Goal: Task Accomplishment & Management: Use online tool/utility

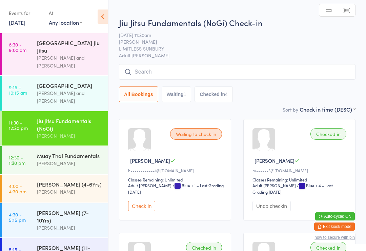
click at [144, 211] on button "Check in" at bounding box center [141, 206] width 27 height 11
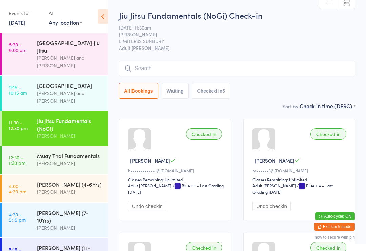
click at [46, 167] on div "[PERSON_NAME]" at bounding box center [69, 163] width 65 height 8
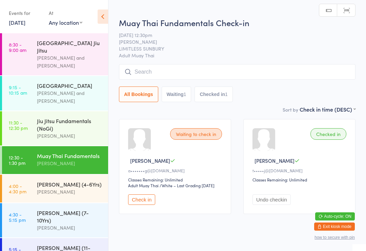
click at [54, 195] on div "[PERSON_NAME]" at bounding box center [69, 192] width 65 height 8
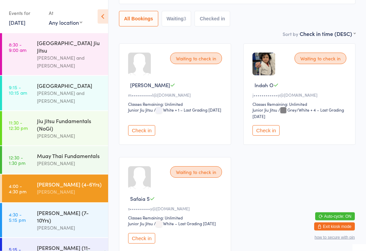
scroll to position [83, 0]
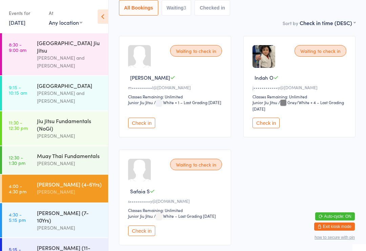
click at [294, 221] on div "Waiting to check in Madison C m••••••••••l@[DOMAIN_NAME] Classes Remaining: Unl…" at bounding box center [237, 140] width 249 height 221
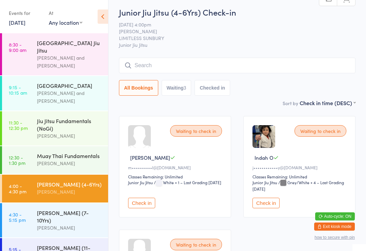
scroll to position [0, 0]
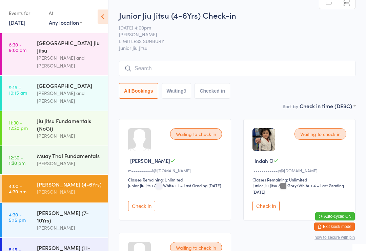
click at [293, 64] on input "search" at bounding box center [237, 69] width 237 height 16
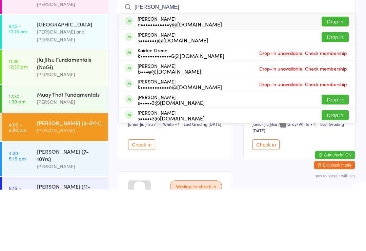
type input "[PERSON_NAME]"
click at [341, 94] on button "Drop in" at bounding box center [335, 99] width 27 height 10
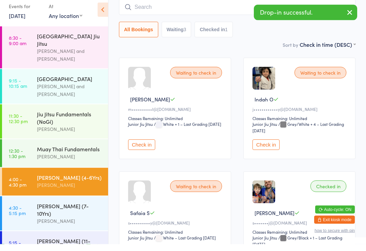
scroll to position [58, 0]
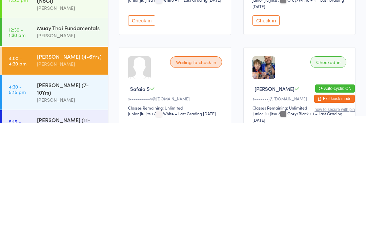
click at [32, 203] on link "4:30 - 5:15 pm [PERSON_NAME] (7-10Yrs) [PERSON_NAME]" at bounding box center [55, 220] width 106 height 34
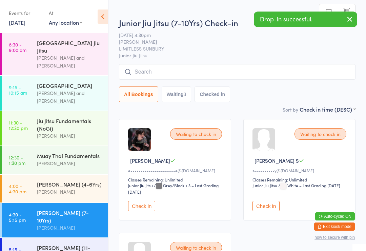
click at [302, 67] on input "search" at bounding box center [237, 72] width 237 height 16
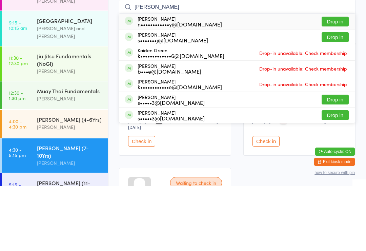
type input "[PERSON_NAME]"
click at [338, 97] on button "Drop in" at bounding box center [335, 102] width 27 height 10
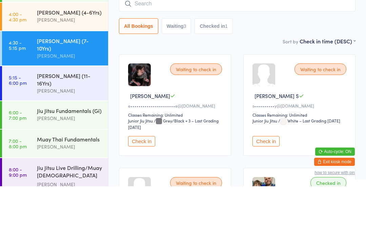
scroll to position [106, 0]
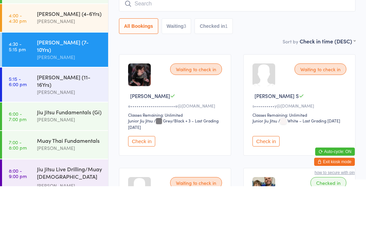
click at [45, 69] on div "[PERSON_NAME] (4-6Yrs) [PERSON_NAME]" at bounding box center [72, 82] width 71 height 27
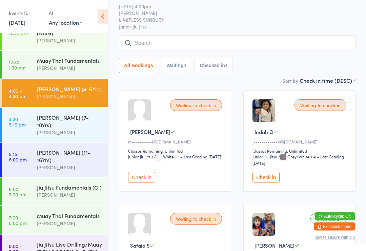
scroll to position [24, 0]
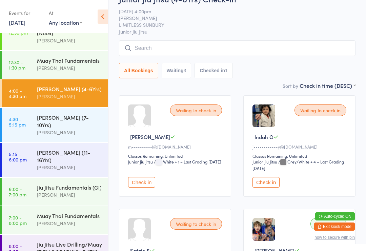
click at [41, 122] on div "[PERSON_NAME] (7-10Yrs)" at bounding box center [69, 121] width 65 height 15
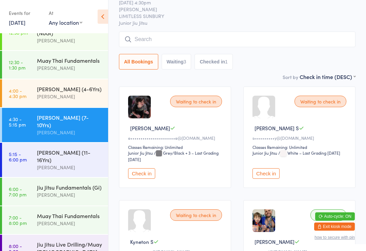
scroll to position [32, 0]
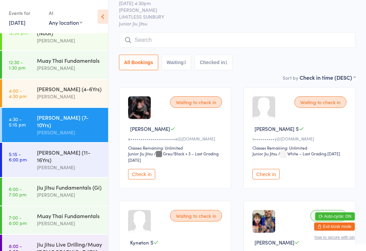
click at [42, 100] on div "[PERSON_NAME]" at bounding box center [69, 97] width 65 height 8
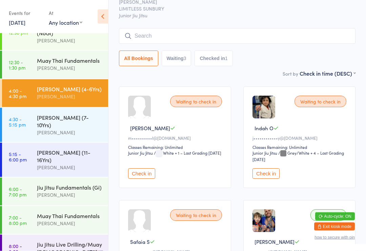
scroll to position [33, 0]
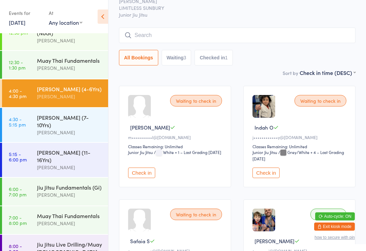
click at [205, 38] on input "search" at bounding box center [237, 35] width 237 height 16
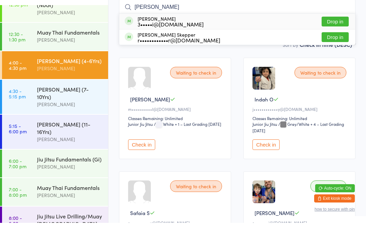
type input "[PERSON_NAME]"
click at [334, 45] on button "Drop in" at bounding box center [335, 50] width 27 height 10
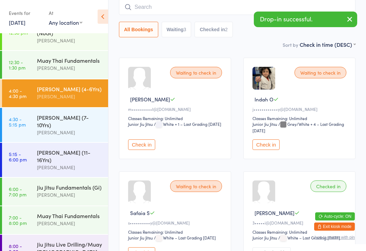
click at [200, 14] on input "search" at bounding box center [237, 7] width 237 height 16
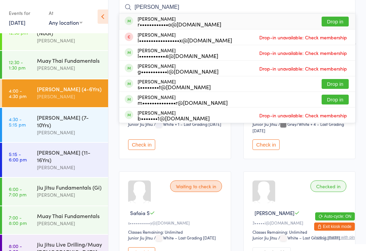
type input "[PERSON_NAME]"
click at [340, 20] on button "Drop in" at bounding box center [335, 22] width 27 height 10
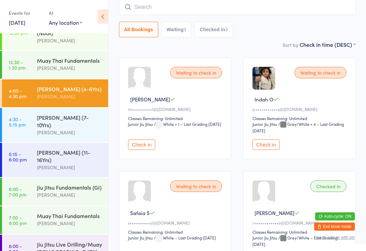
click at [173, 8] on input "search" at bounding box center [237, 7] width 237 height 16
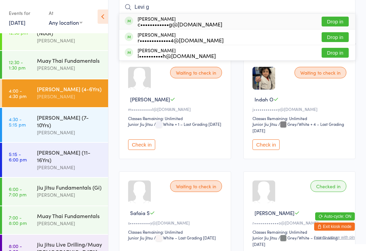
type input "Levi g"
click at [147, 20] on div "[PERSON_NAME] German c••••••••••••g@[DOMAIN_NAME]" at bounding box center [180, 21] width 85 height 11
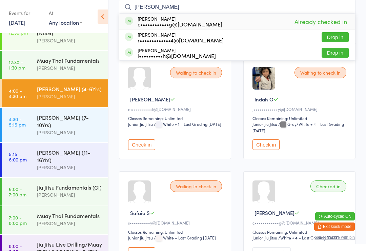
type input "[PERSON_NAME]"
click at [158, 19] on div "[PERSON_NAME] German c••••••••••••g@[DOMAIN_NAME]" at bounding box center [180, 21] width 85 height 11
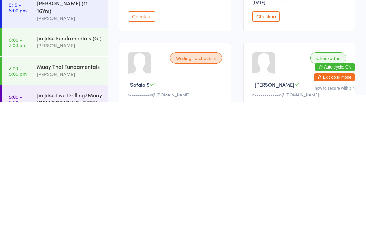
scroll to position [36, 0]
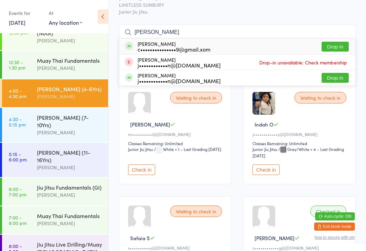
type input "[PERSON_NAME]"
click at [168, 47] on div "c•••••••••••••••9@gmail.xom" at bounding box center [174, 48] width 73 height 5
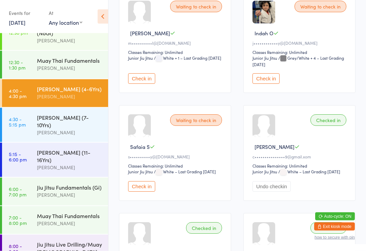
scroll to position [0, 0]
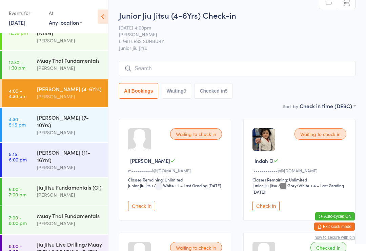
click at [202, 70] on input "search" at bounding box center [237, 69] width 237 height 16
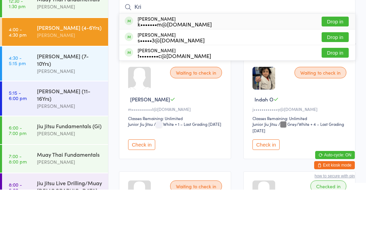
type input "Kri"
click at [334, 109] on button "Drop in" at bounding box center [335, 114] width 27 height 10
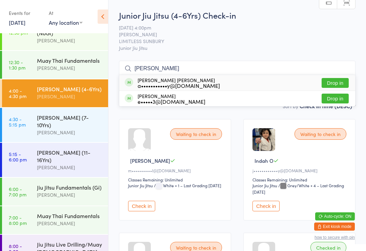
type input "[PERSON_NAME]"
click at [341, 81] on button "Drop in" at bounding box center [335, 83] width 27 height 10
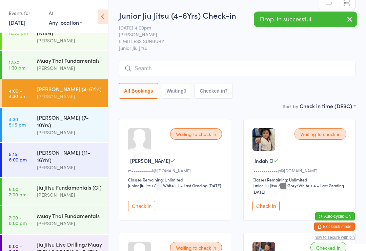
click at [39, 121] on div "[PERSON_NAME] (7-10Yrs)" at bounding box center [69, 121] width 65 height 15
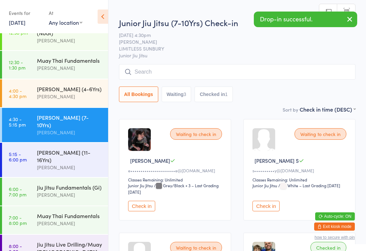
click at [294, 73] on input "search" at bounding box center [237, 72] width 237 height 16
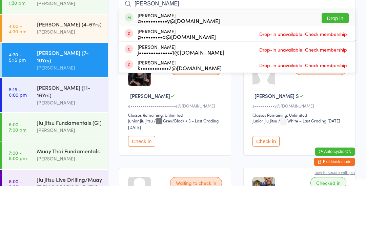
type input "[PERSON_NAME]"
click at [336, 78] on button "Drop in" at bounding box center [335, 83] width 27 height 10
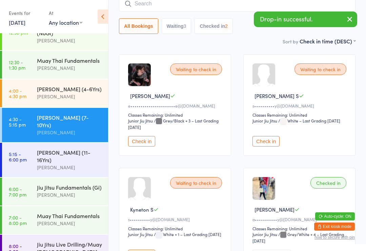
click at [33, 104] on link "4:00 - 4:30 pm [PERSON_NAME] (4-6Yrs) [PERSON_NAME]" at bounding box center [55, 93] width 106 height 28
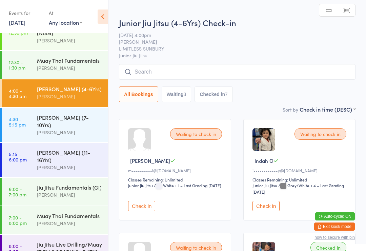
click at [243, 69] on input "search" at bounding box center [237, 72] width 237 height 16
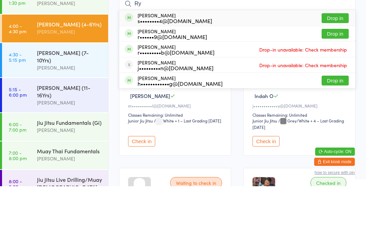
type input "Ry"
click at [334, 78] on button "Drop in" at bounding box center [335, 83] width 27 height 10
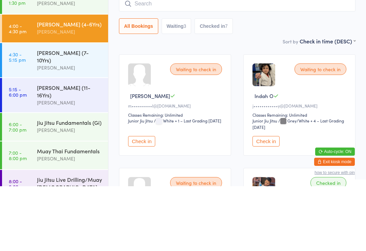
scroll to position [65, 0]
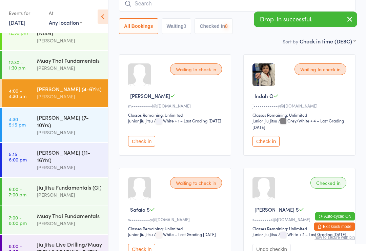
click at [190, 3] on input "search" at bounding box center [237, 4] width 237 height 16
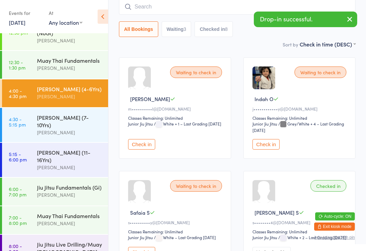
scroll to position [61, 0]
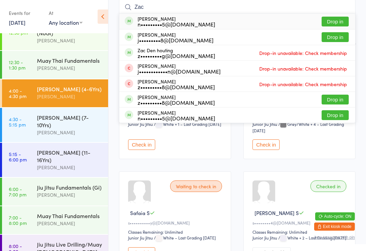
type input "Zac"
click at [337, 37] on button "Drop in" at bounding box center [335, 37] width 27 height 10
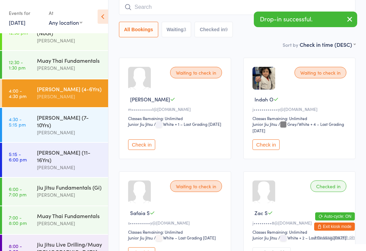
click at [176, 9] on input "search" at bounding box center [237, 7] width 237 height 16
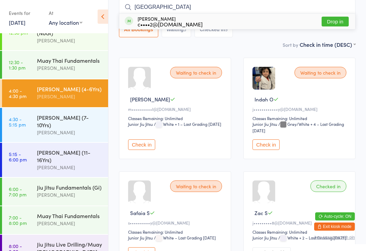
type input "[GEOGRAPHIC_DATA]"
click at [341, 22] on button "Drop in" at bounding box center [335, 22] width 27 height 10
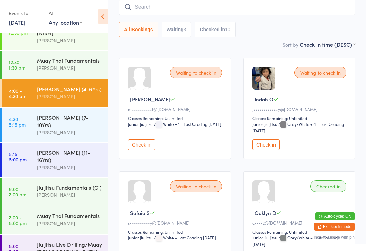
click at [77, 98] on div "[PERSON_NAME]" at bounding box center [69, 97] width 65 height 8
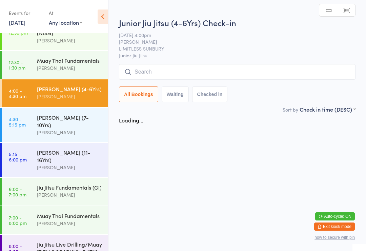
scroll to position [0, 0]
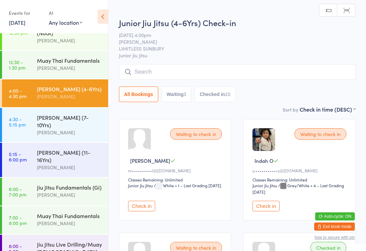
click at [188, 72] on input "search" at bounding box center [237, 72] width 237 height 16
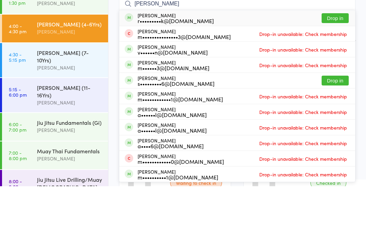
type input "[PERSON_NAME]"
click at [337, 78] on button "Drop in" at bounding box center [335, 83] width 27 height 10
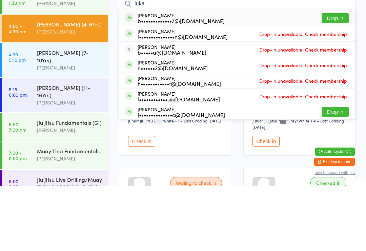
type input "luka"
click at [338, 78] on button "Drop in" at bounding box center [335, 83] width 27 height 10
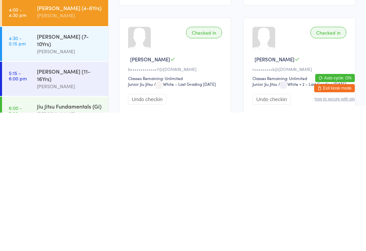
scroll to position [35, 0]
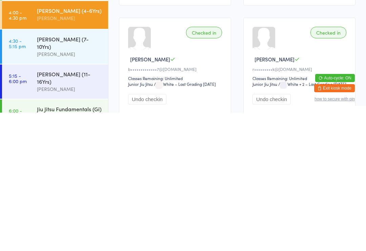
click at [25, 139] on link "4:00 - 4:30 pm [PERSON_NAME] (4-6Yrs) [PERSON_NAME]" at bounding box center [55, 153] width 106 height 28
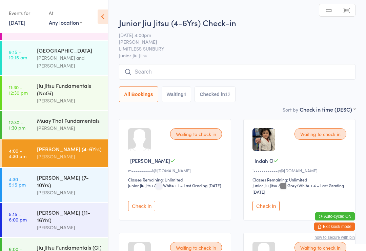
click at [33, 158] on link "4:00 - 4:30 pm [PERSON_NAME] (4-6Yrs) [PERSON_NAME]" at bounding box center [55, 153] width 106 height 28
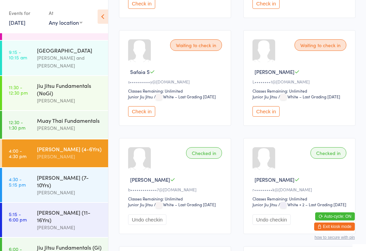
scroll to position [201, 0]
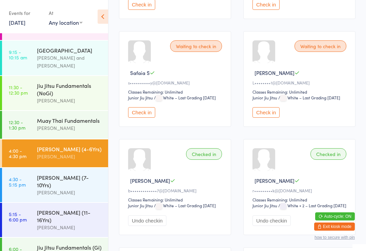
click at [266, 118] on button "Check in" at bounding box center [265, 112] width 27 height 11
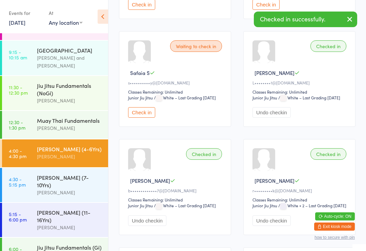
click at [56, 179] on div "[PERSON_NAME] (7-10Yrs)" at bounding box center [69, 180] width 65 height 15
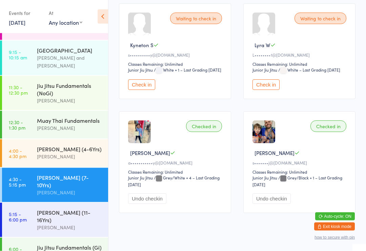
scroll to position [225, 0]
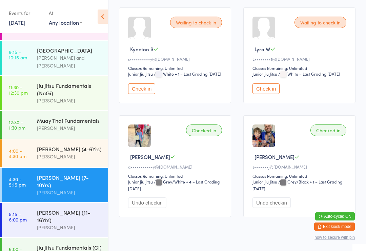
click at [266, 94] on button "Check in" at bounding box center [265, 88] width 27 height 11
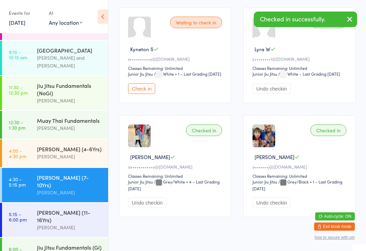
click at [45, 151] on div "[PERSON_NAME] (4-6Yrs)" at bounding box center [69, 148] width 65 height 7
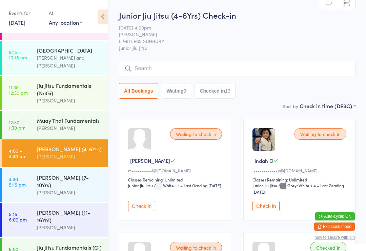
click at [268, 211] on button "Check in" at bounding box center [265, 206] width 27 height 11
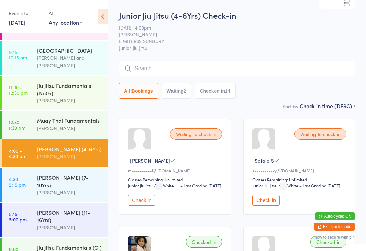
click at [182, 71] on input "search" at bounding box center [237, 69] width 237 height 16
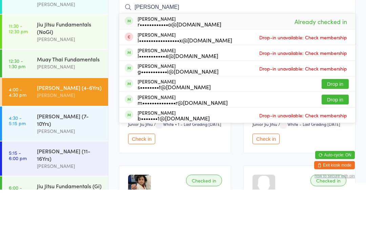
type input "[PERSON_NAME]"
click at [218, 75] on div "[PERSON_NAME] r••••••••••••o@[DOMAIN_NAME] Already checked in" at bounding box center [237, 83] width 236 height 16
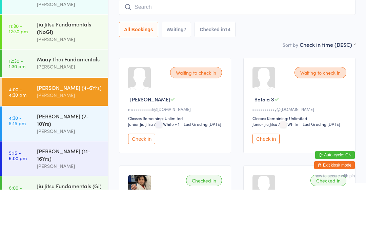
scroll to position [61, 0]
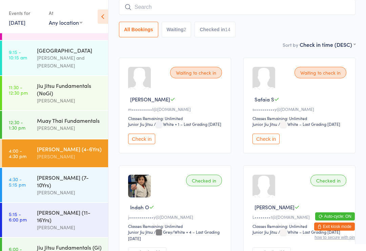
click at [170, 7] on input "search" at bounding box center [237, 7] width 237 height 16
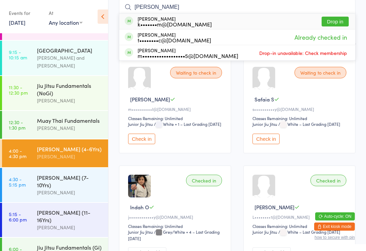
type input "[PERSON_NAME]"
click at [243, 39] on div "[PERSON_NAME] t••••••••c@[DOMAIN_NAME] Already checked in" at bounding box center [237, 36] width 236 height 15
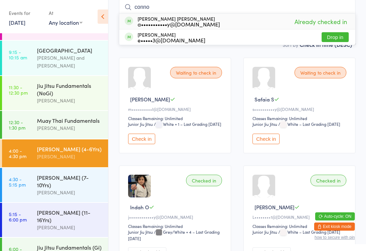
type input "conno"
click at [283, 26] on div "[PERSON_NAME] [PERSON_NAME] a•••••••••••y@[DOMAIN_NAME] Already checked in" at bounding box center [237, 22] width 236 height 16
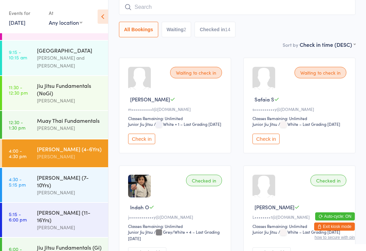
click at [173, 8] on input "search" at bounding box center [237, 7] width 237 height 16
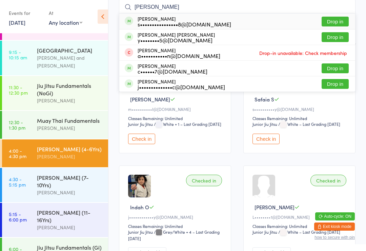
type input "[PERSON_NAME]"
click at [338, 40] on button "Drop in" at bounding box center [335, 37] width 27 height 10
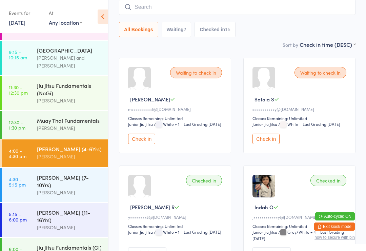
click at [73, 152] on div "[PERSON_NAME] (4-6Yrs)" at bounding box center [69, 148] width 65 height 7
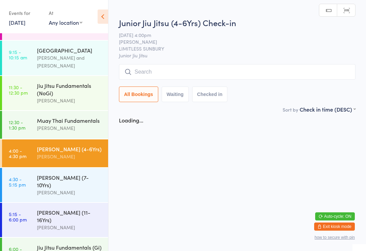
scroll to position [0, 0]
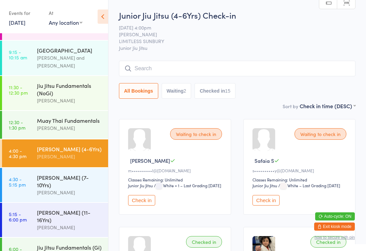
click at [60, 178] on div "[PERSON_NAME] (7-10Yrs)" at bounding box center [69, 180] width 65 height 15
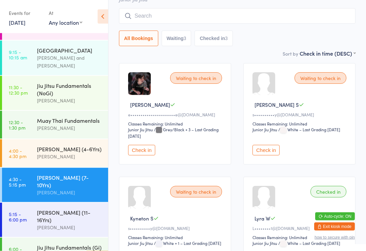
scroll to position [56, 0]
click at [134, 155] on button "Check in" at bounding box center [141, 150] width 27 height 11
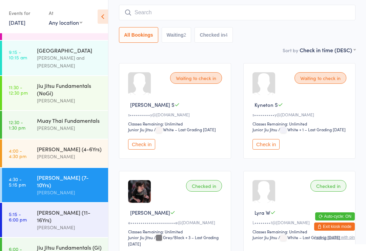
click at [225, 11] on input "search" at bounding box center [237, 13] width 237 height 16
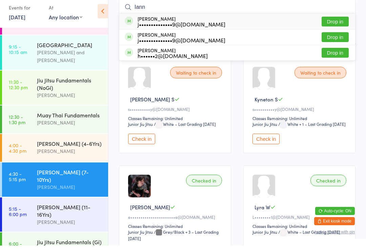
type input "Iann"
click at [341, 22] on button "Drop in" at bounding box center [335, 27] width 27 height 10
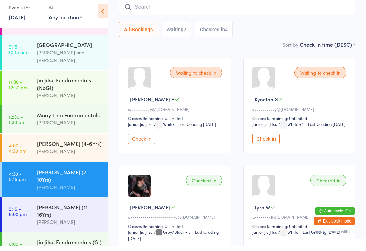
scroll to position [61, 0]
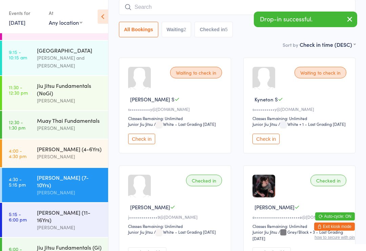
click at [159, 7] on input "search" at bounding box center [237, 7] width 237 height 16
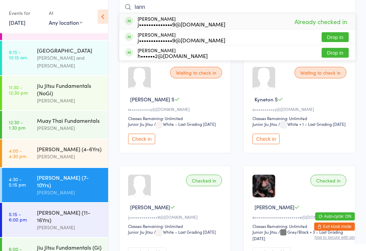
type input "Iann"
click at [339, 37] on button "Drop in" at bounding box center [335, 37] width 27 height 10
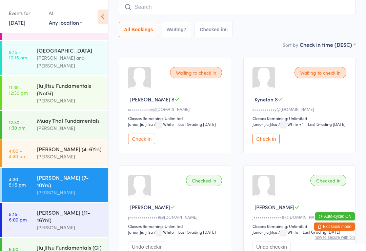
click at [241, 8] on input "search" at bounding box center [237, 7] width 237 height 16
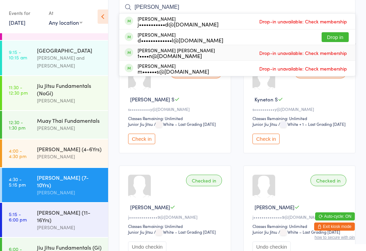
type input "[PERSON_NAME]"
click at [336, 48] on div "[PERSON_NAME] [PERSON_NAME] t••••n@[DOMAIN_NAME] Drop-in unavailable: Check mem…" at bounding box center [237, 52] width 236 height 15
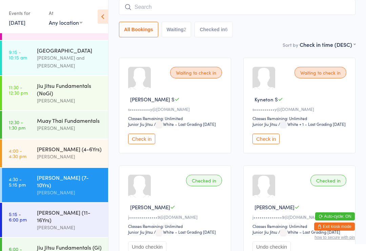
click at [275, 9] on input "search" at bounding box center [237, 7] width 237 height 16
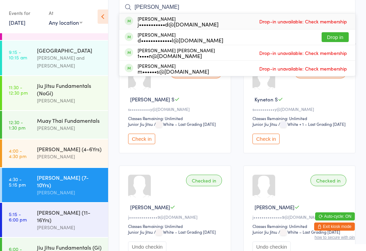
type input "[PERSON_NAME]"
click at [335, 40] on button "Drop in" at bounding box center [335, 37] width 27 height 10
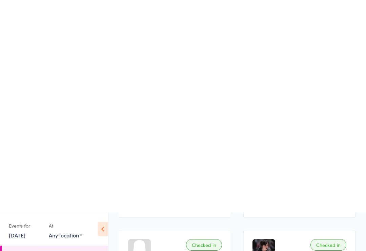
scroll to position [0, 0]
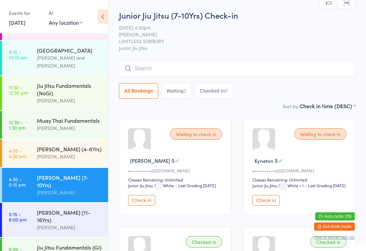
click at [54, 158] on div "[PERSON_NAME]" at bounding box center [69, 156] width 65 height 8
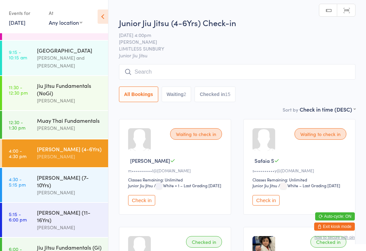
click at [61, 188] on div "[PERSON_NAME]" at bounding box center [69, 192] width 65 height 8
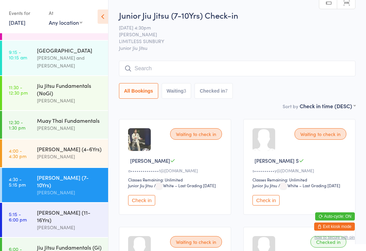
click at [60, 158] on div "[PERSON_NAME]" at bounding box center [69, 156] width 65 height 8
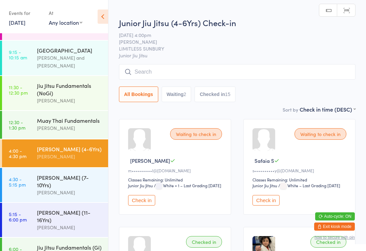
click at [68, 183] on div "[PERSON_NAME] (7-10Yrs)" at bounding box center [69, 180] width 65 height 15
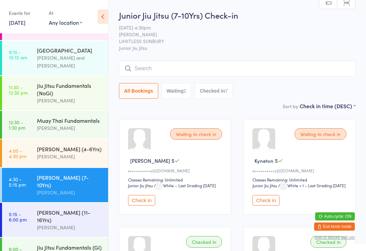
click at [217, 65] on input "search" at bounding box center [237, 69] width 237 height 16
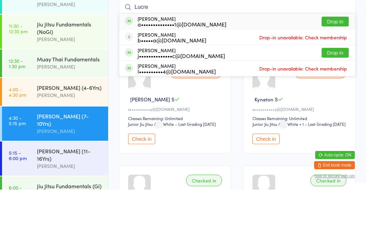
type input "Lucre"
click at [256, 75] on div "[PERSON_NAME] a••••••••••••••1@[DOMAIN_NAME] Drop in" at bounding box center [237, 83] width 236 height 16
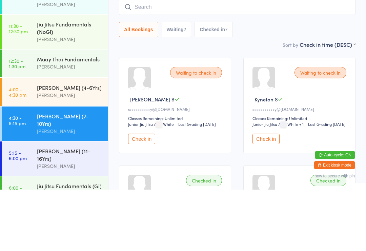
scroll to position [61, 0]
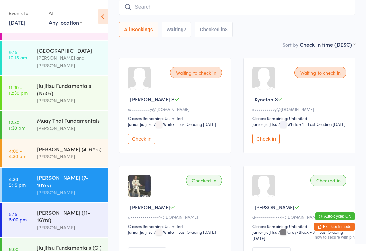
click at [193, 11] on input "search" at bounding box center [237, 7] width 237 height 16
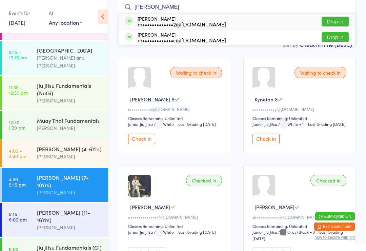
type input "[PERSON_NAME]"
click at [337, 24] on button "Drop in" at bounding box center [335, 22] width 27 height 10
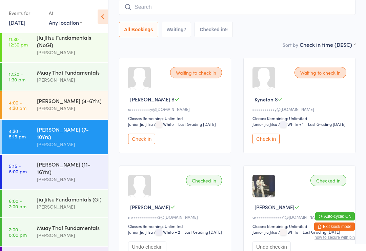
scroll to position [83, 0]
click at [57, 165] on div "[PERSON_NAME] (11-16Yrs)" at bounding box center [69, 168] width 65 height 15
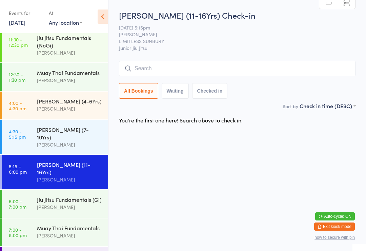
click at [59, 136] on div "[PERSON_NAME] (7-10Yrs)" at bounding box center [69, 133] width 65 height 15
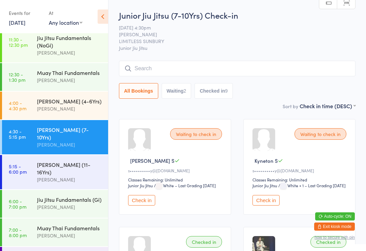
click at [345, 67] on input "search" at bounding box center [237, 69] width 237 height 16
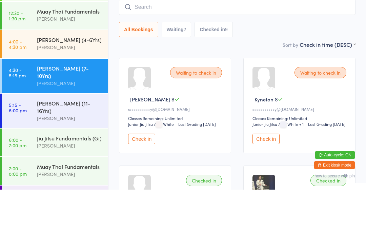
type input "M"
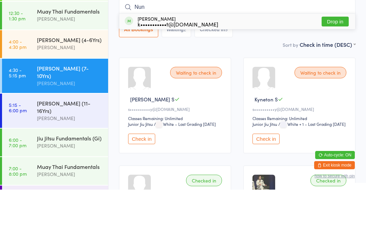
type input "Nun"
click at [337, 78] on button "Drop in" at bounding box center [335, 83] width 27 height 10
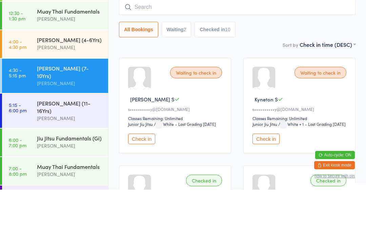
click at [68, 141] on div "[PERSON_NAME]" at bounding box center [69, 145] width 65 height 8
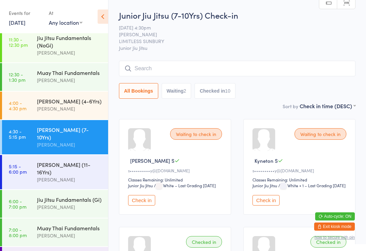
click at [191, 72] on input "search" at bounding box center [237, 69] width 237 height 16
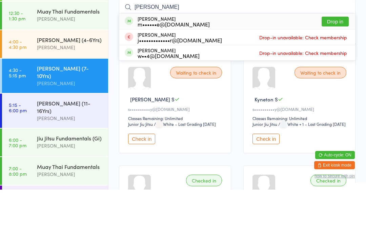
type input "[PERSON_NAME]"
click at [330, 78] on button "Drop in" at bounding box center [335, 83] width 27 height 10
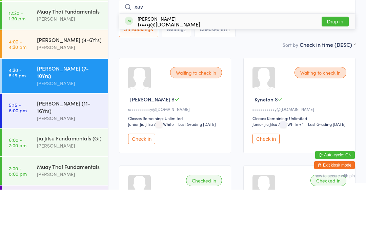
type input "xav"
click at [140, 83] on div "t••••j@[DOMAIN_NAME]" at bounding box center [169, 85] width 63 height 5
type input "xav"
click at [222, 119] on div "Waiting to check in [PERSON_NAME] S s••••••••••y@[DOMAIN_NAME] Classes Remainin…" at bounding box center [175, 167] width 112 height 96
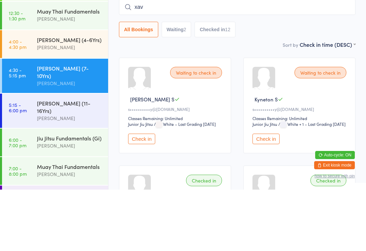
scroll to position [61, 0]
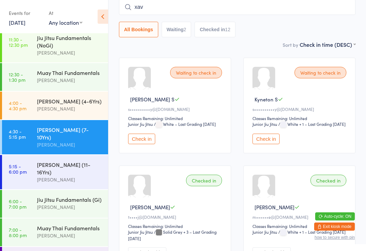
click at [63, 141] on div "[PERSON_NAME]" at bounding box center [69, 145] width 65 height 8
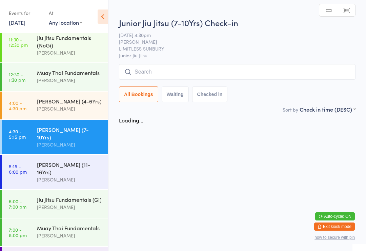
scroll to position [0, 0]
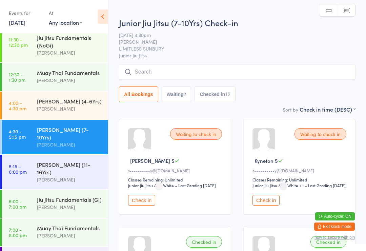
click at [209, 76] on input "search" at bounding box center [237, 72] width 237 height 16
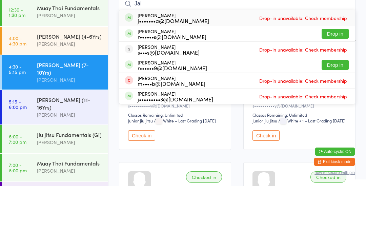
type input "Jai"
click at [335, 94] on button "Drop in" at bounding box center [335, 99] width 27 height 10
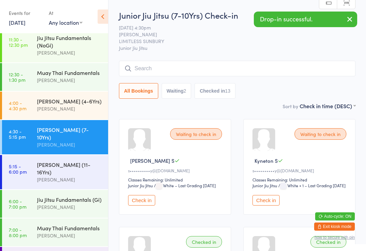
click at [160, 75] on input "search" at bounding box center [237, 69] width 237 height 16
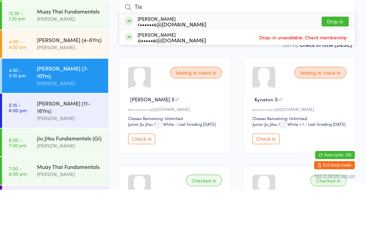
type input "Tia"
click at [336, 78] on button "Drop in" at bounding box center [335, 83] width 27 height 10
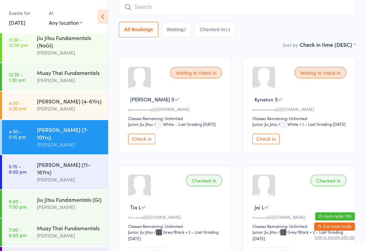
click at [252, 9] on input "search" at bounding box center [237, 7] width 237 height 16
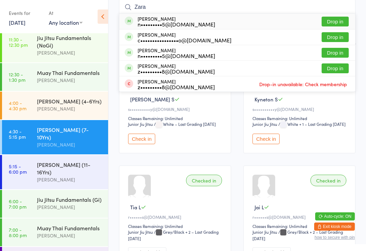
type input "Zara"
click at [338, 20] on button "Drop in" at bounding box center [335, 22] width 27 height 10
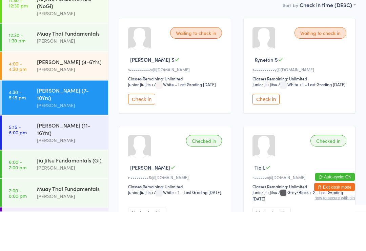
click at [54, 141] on div "[PERSON_NAME]" at bounding box center [69, 145] width 65 height 8
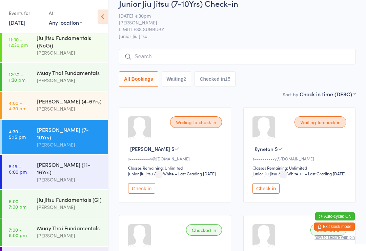
scroll to position [0, 0]
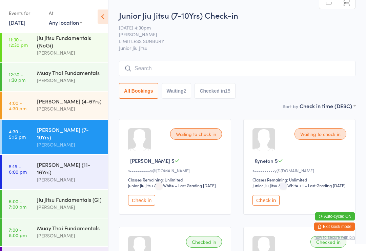
click at [169, 67] on input "search" at bounding box center [237, 69] width 237 height 16
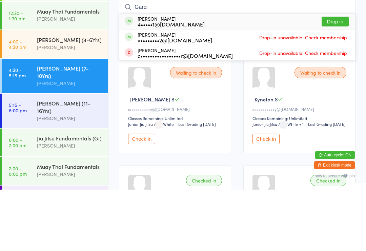
type input "Garci"
click at [175, 77] on div "[PERSON_NAME] 4•••••1@[DOMAIN_NAME]" at bounding box center [171, 82] width 67 height 11
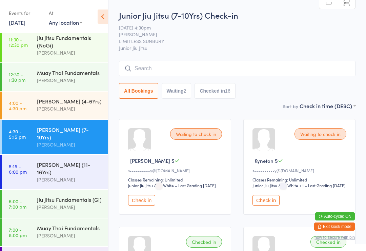
click at [275, 74] on input "search" at bounding box center [237, 69] width 237 height 16
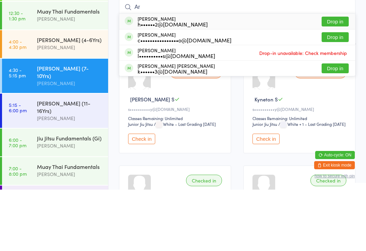
type input "A"
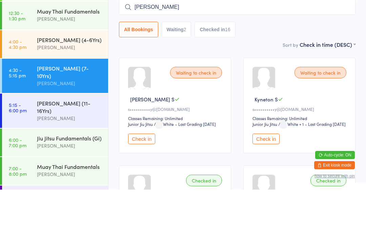
type input "[PERSON_NAME]"
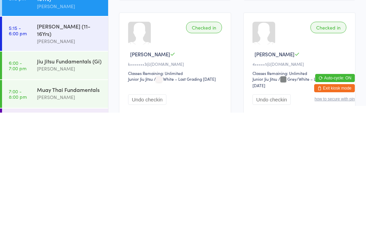
click at [194, 208] on div "Classes Remaining: Unlimited" at bounding box center [176, 211] width 96 height 6
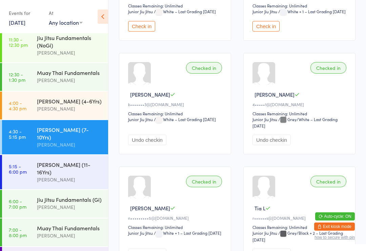
scroll to position [173, 0]
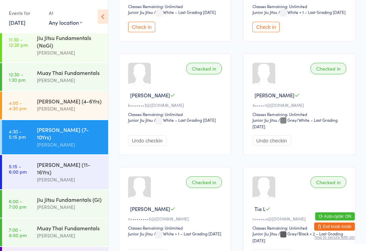
click at [53, 163] on div "[PERSON_NAME] (11-16Yrs)" at bounding box center [69, 168] width 65 height 15
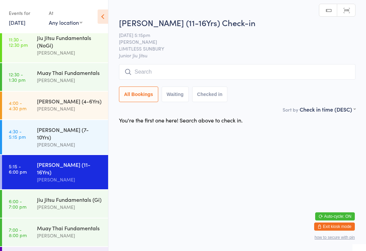
click at [309, 78] on input "search" at bounding box center [237, 72] width 237 height 16
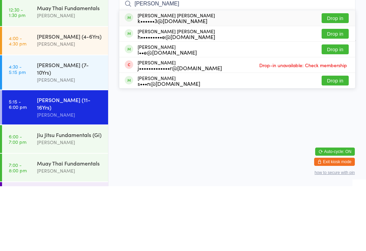
type input "[PERSON_NAME]"
click at [341, 78] on button "Drop in" at bounding box center [335, 83] width 27 height 10
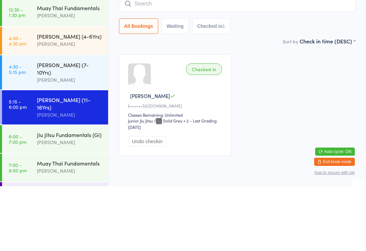
click at [269, 113] on div "Checked in [PERSON_NAME] [PERSON_NAME]••••••3@[DOMAIN_NAME] Classes Remaining: …" at bounding box center [237, 170] width 249 height 114
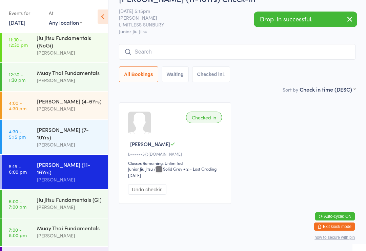
click at [42, 141] on div "[PERSON_NAME]" at bounding box center [69, 145] width 65 height 8
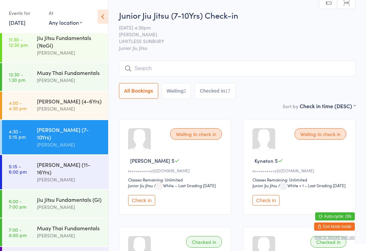
click at [46, 141] on div "[PERSON_NAME]" at bounding box center [69, 145] width 65 height 8
click at [252, 27] on span "[DATE] 4:30pm" at bounding box center [232, 27] width 226 height 7
click at [77, 141] on div "[PERSON_NAME]" at bounding box center [69, 145] width 65 height 8
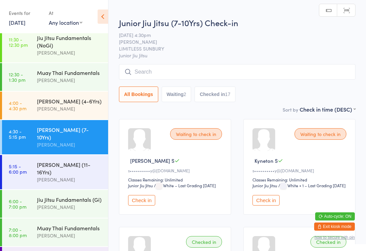
click at [186, 72] on input "search" at bounding box center [237, 72] width 237 height 16
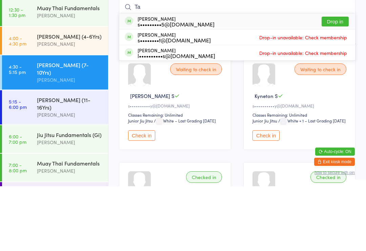
type input "Ta"
click at [198, 86] on div "s•••••••••5@[DOMAIN_NAME]" at bounding box center [176, 88] width 77 height 5
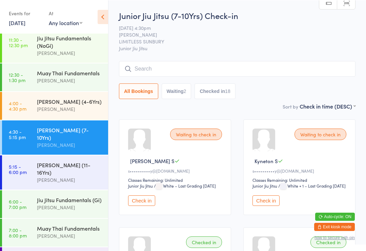
click at [260, 72] on input "search" at bounding box center [237, 69] width 237 height 16
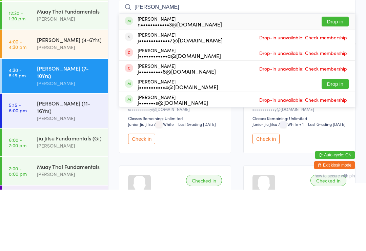
type input "[PERSON_NAME]"
click at [339, 78] on button "Drop in" at bounding box center [335, 83] width 27 height 10
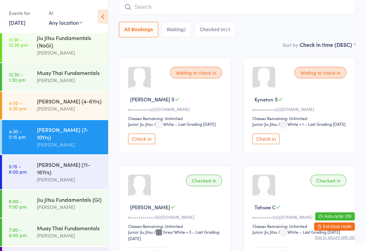
click at [61, 163] on div "[PERSON_NAME] (11-16Yrs)" at bounding box center [69, 168] width 65 height 15
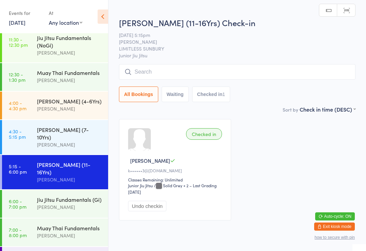
click at [235, 68] on input "search" at bounding box center [237, 72] width 237 height 16
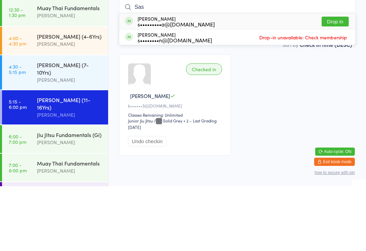
type input "Sas"
click at [339, 81] on button "Drop in" at bounding box center [335, 86] width 27 height 10
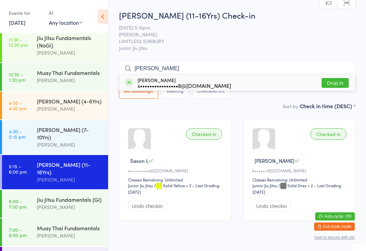
type input "[PERSON_NAME]"
click at [249, 85] on div "[PERSON_NAME] s••••••••••••••••8@[DOMAIN_NAME] Drop in" at bounding box center [237, 83] width 236 height 16
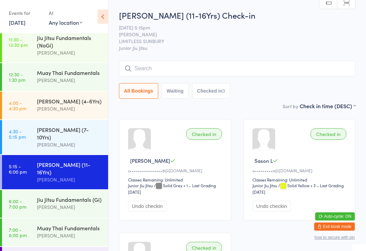
click at [72, 196] on div "Jiu Jitsu Fundamentals (Gi)" at bounding box center [69, 199] width 65 height 7
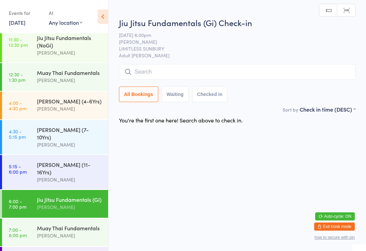
click at [239, 70] on input "search" at bounding box center [237, 72] width 237 height 16
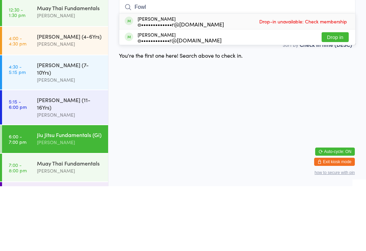
type input "Fowl"
click at [336, 97] on button "Drop in" at bounding box center [335, 102] width 27 height 10
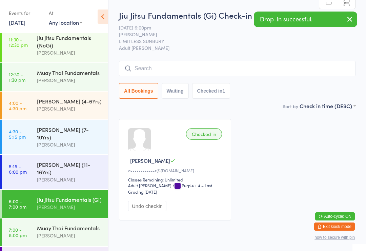
click at [72, 165] on div "[PERSON_NAME] (11-16Yrs)" at bounding box center [69, 168] width 65 height 15
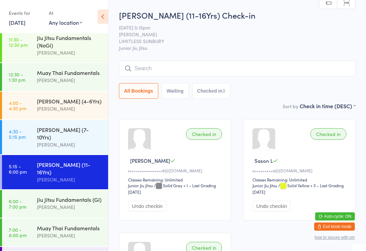
click at [157, 64] on input "search" at bounding box center [237, 69] width 237 height 16
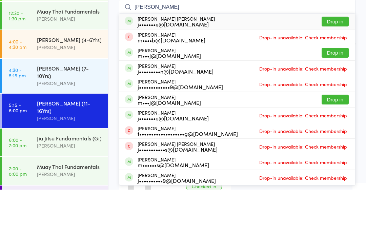
type input "[PERSON_NAME]"
click at [174, 83] on div "j•••••••e@[DOMAIN_NAME]" at bounding box center [176, 85] width 77 height 5
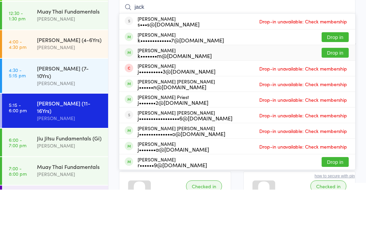
type input "jack"
click at [333, 109] on button "Drop in" at bounding box center [335, 114] width 27 height 10
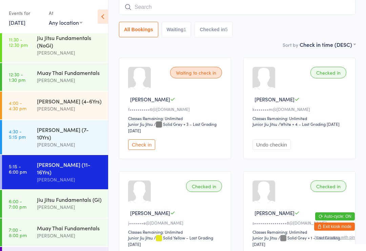
click at [205, 11] on input "search" at bounding box center [237, 7] width 237 height 16
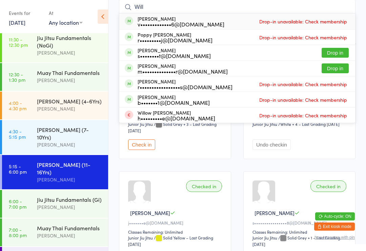
type input "Will"
click at [344, 65] on button "Drop in" at bounding box center [335, 68] width 27 height 10
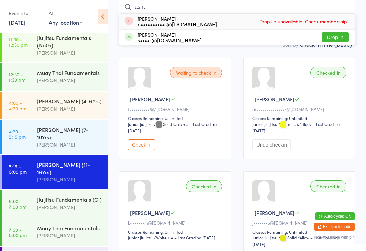
type input "asht"
click at [338, 39] on button "Drop in" at bounding box center [335, 37] width 27 height 10
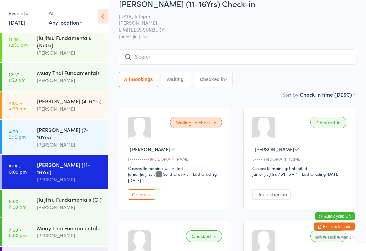
scroll to position [0, 0]
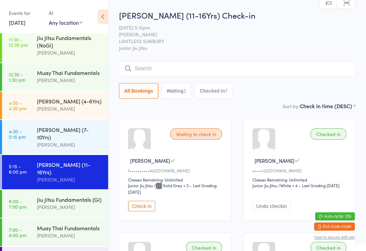
click at [173, 76] on input "search" at bounding box center [237, 69] width 237 height 16
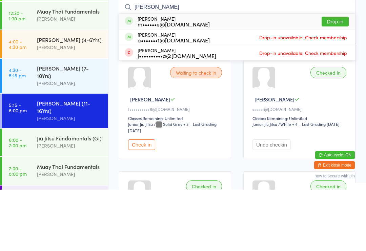
type input "[PERSON_NAME]"
click at [339, 78] on button "Drop in" at bounding box center [335, 83] width 27 height 10
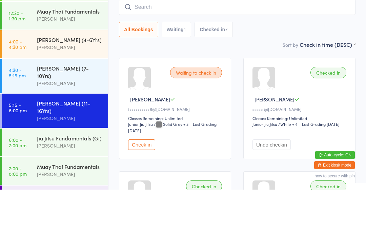
scroll to position [61, 0]
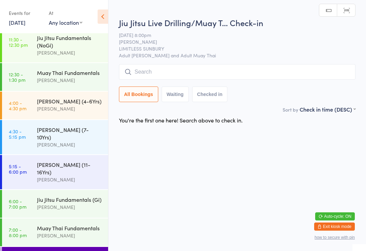
click at [256, 73] on input "search" at bounding box center [237, 72] width 237 height 16
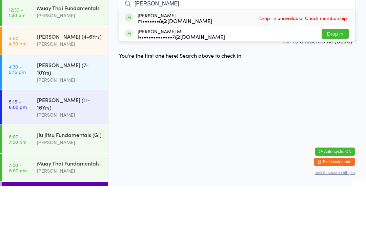
type input "[PERSON_NAME]"
click at [339, 94] on button "Drop in" at bounding box center [335, 99] width 27 height 10
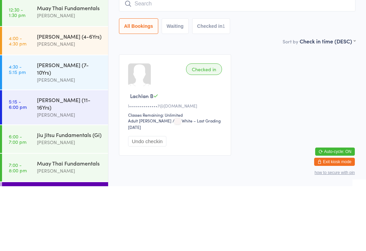
click at [88, 161] on div "[PERSON_NAME] (11-16Yrs)" at bounding box center [69, 168] width 65 height 15
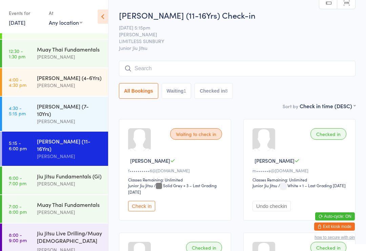
scroll to position [106, 0]
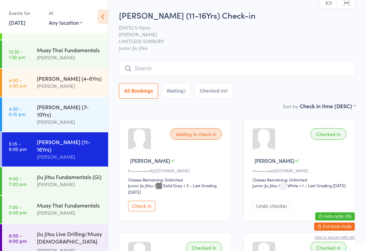
click at [71, 173] on div "Jiu Jitsu Fundamentals (Gi)" at bounding box center [69, 176] width 65 height 7
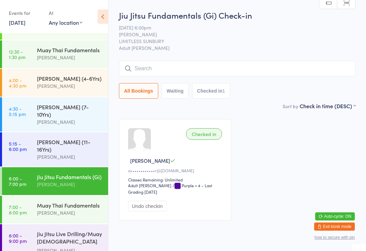
click at [164, 67] on input "search" at bounding box center [237, 69] width 237 height 16
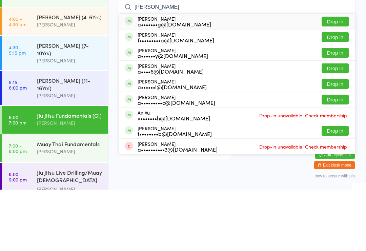
type input "[PERSON_NAME]"
click at [191, 114] on div "a••••••y@[DOMAIN_NAME]" at bounding box center [173, 116] width 70 height 5
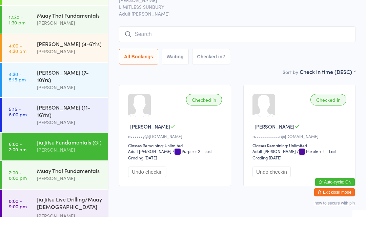
scroll to position [106, 0]
click at [77, 138] on div "[PERSON_NAME] (11-16Yrs)" at bounding box center [69, 145] width 65 height 15
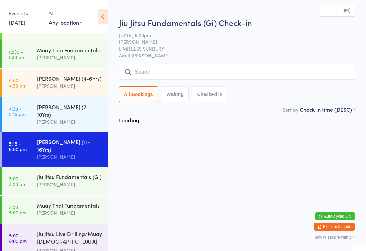
scroll to position [95, 0]
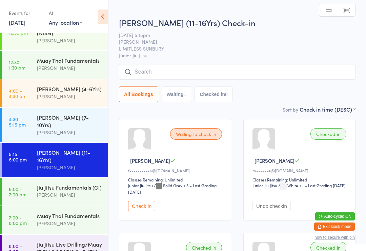
click at [222, 72] on input "search" at bounding box center [237, 72] width 237 height 16
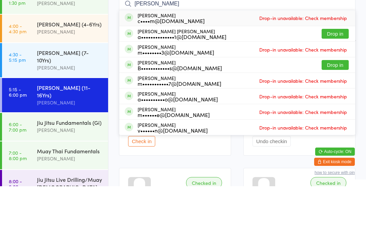
type input "[PERSON_NAME]"
click at [346, 94] on button "Drop in" at bounding box center [335, 99] width 27 height 10
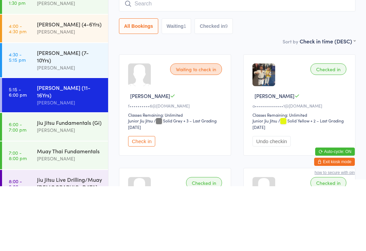
click at [38, 148] on div "[PERSON_NAME] (11-16Yrs)" at bounding box center [69, 155] width 65 height 15
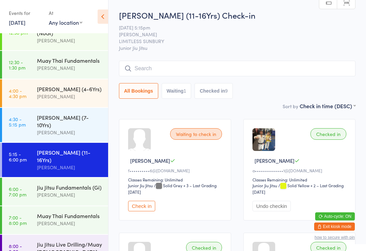
click at [44, 183] on div "Jiu Jitsu Fundamentals (Gi)" at bounding box center [69, 186] width 65 height 7
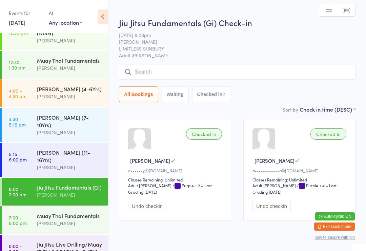
click at [137, 69] on input "search" at bounding box center [237, 72] width 237 height 16
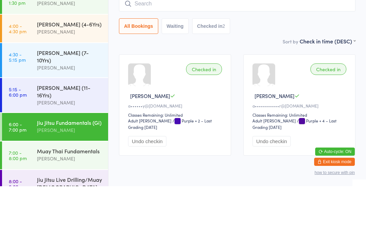
click at [64, 178] on div "Jiu Jitsu Fundamentals (Gi) [PERSON_NAME]" at bounding box center [72, 191] width 71 height 27
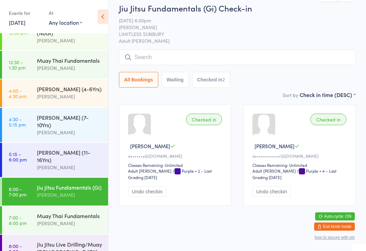
scroll to position [15, 0]
click at [164, 56] on input "search" at bounding box center [237, 57] width 237 height 16
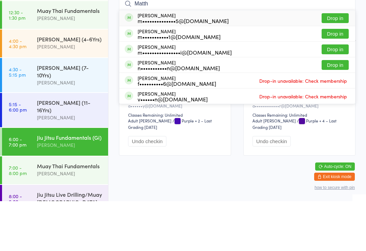
type input "Matth"
click at [329, 63] on button "Drop in" at bounding box center [335, 68] width 27 height 10
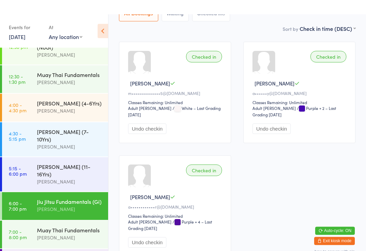
scroll to position [0, 0]
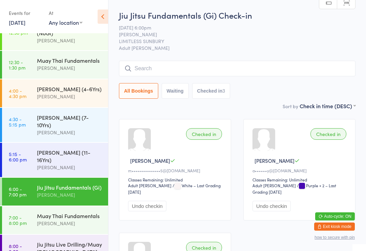
click at [200, 67] on input "search" at bounding box center [237, 69] width 237 height 16
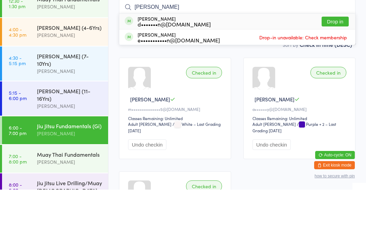
type input "[PERSON_NAME]"
click at [193, 83] on div "d•••••••n@[DOMAIN_NAME]" at bounding box center [174, 85] width 73 height 5
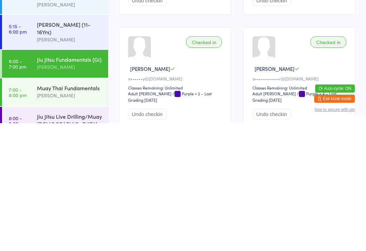
scroll to position [8, 0]
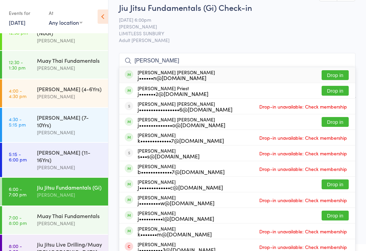
type input "[PERSON_NAME]"
click at [228, 89] on div "[PERSON_NAME] Priest j•••••••2@[DOMAIN_NAME] Drop in" at bounding box center [237, 90] width 236 height 15
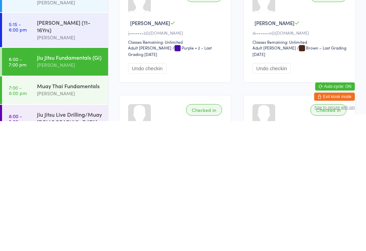
scroll to position [0, 0]
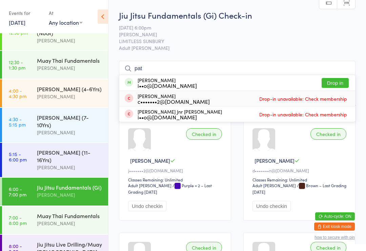
type input "pat"
click at [237, 94] on div "[PERSON_NAME] c•••••••2@[DOMAIN_NAME] Drop-in unavailable: Check membership" at bounding box center [237, 98] width 236 height 15
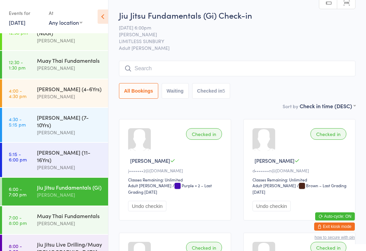
click at [185, 66] on input "search" at bounding box center [237, 69] width 237 height 16
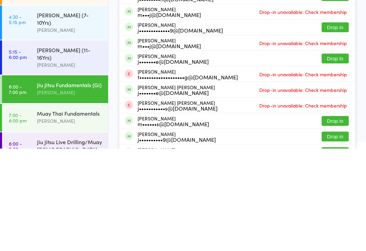
type input "[PERSON_NAME]"
click at [334, 156] on button "Drop in" at bounding box center [335, 161] width 27 height 10
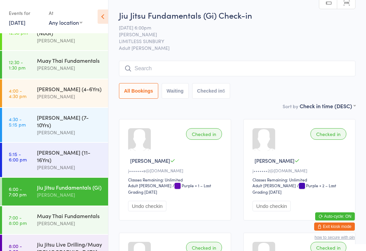
click at [200, 67] on input "search" at bounding box center [237, 69] width 237 height 16
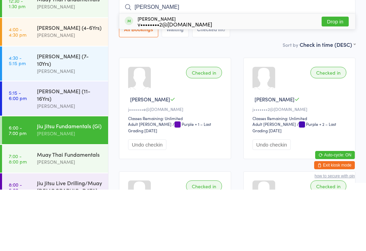
type input "[PERSON_NAME]"
click at [273, 75] on div "[PERSON_NAME] v••••••••2@[DOMAIN_NAME] Drop in" at bounding box center [237, 83] width 236 height 16
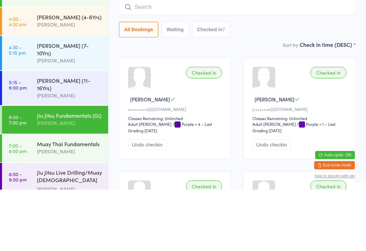
scroll to position [95, 0]
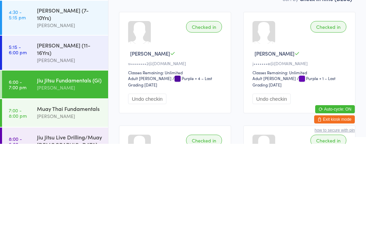
click at [72, 183] on div "Jiu Jitsu Fundamentals (Gi)" at bounding box center [69, 186] width 65 height 7
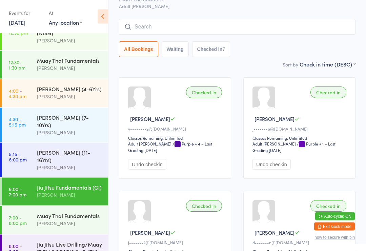
click at [241, 25] on input "search" at bounding box center [237, 27] width 237 height 16
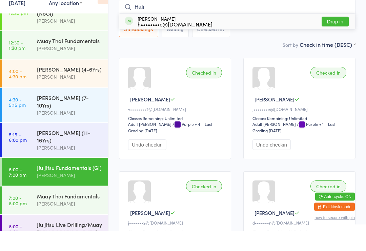
type input "Hafi"
click at [343, 37] on button "Drop in" at bounding box center [335, 42] width 27 height 10
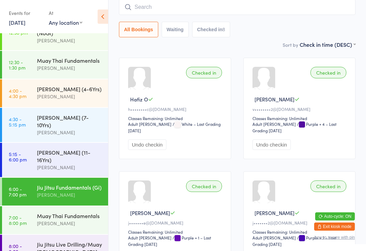
click at [252, 5] on input "search" at bounding box center [237, 7] width 237 height 16
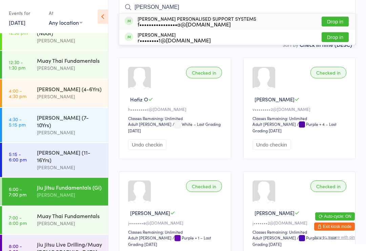
type input "[PERSON_NAME]"
click at [339, 18] on button "Drop in" at bounding box center [335, 22] width 27 height 10
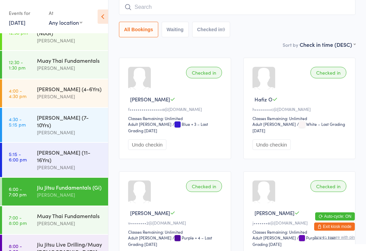
click at [165, 11] on input "search" at bounding box center [237, 7] width 237 height 16
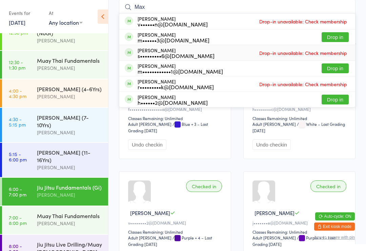
type input "Max"
click at [164, 51] on div "[PERSON_NAME] s•••••••••6@[DOMAIN_NAME]" at bounding box center [176, 52] width 77 height 11
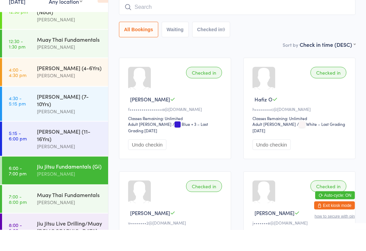
scroll to position [0, 0]
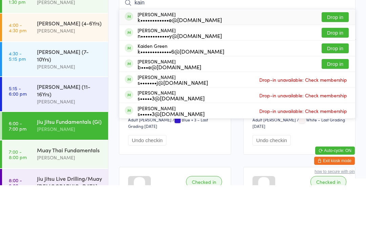
type input "kain"
click at [337, 78] on button "Drop in" at bounding box center [335, 83] width 27 height 10
